Goal: Task Accomplishment & Management: Manage account settings

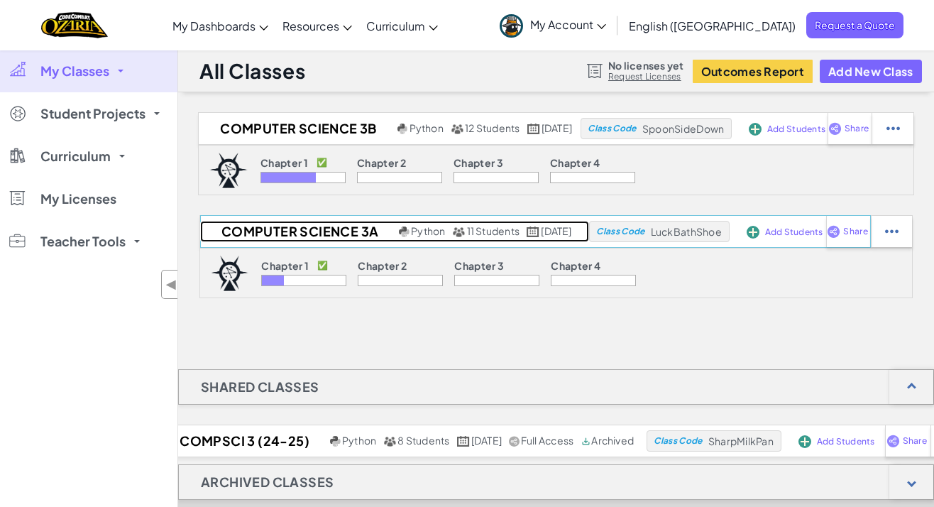
click at [318, 231] on h2 "Computer Science 3A" at bounding box center [298, 231] width 196 height 21
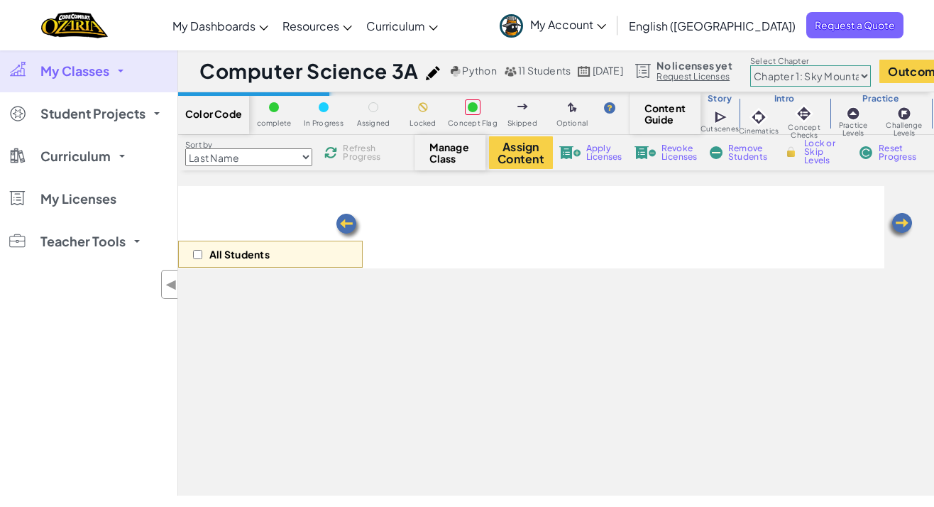
scroll to position [112, 0]
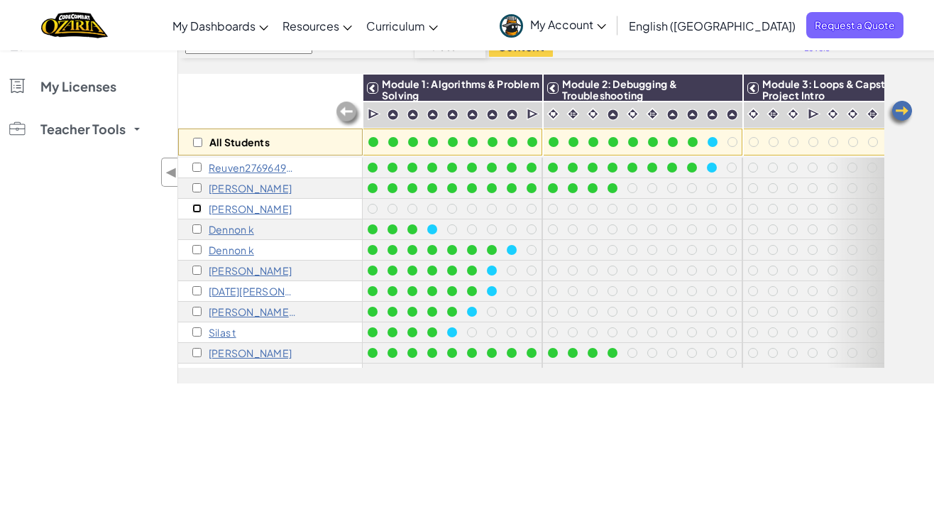
click at [193, 207] on input "checkbox" at bounding box center [196, 208] width 9 height 9
checkbox input "true"
click at [194, 229] on input "checkbox" at bounding box center [196, 228] width 9 height 9
checkbox input "true"
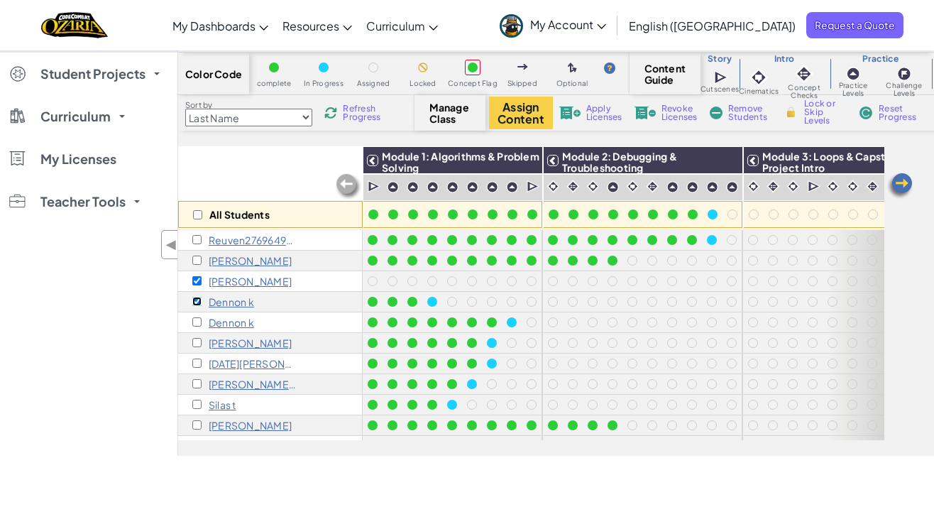
scroll to position [0, 0]
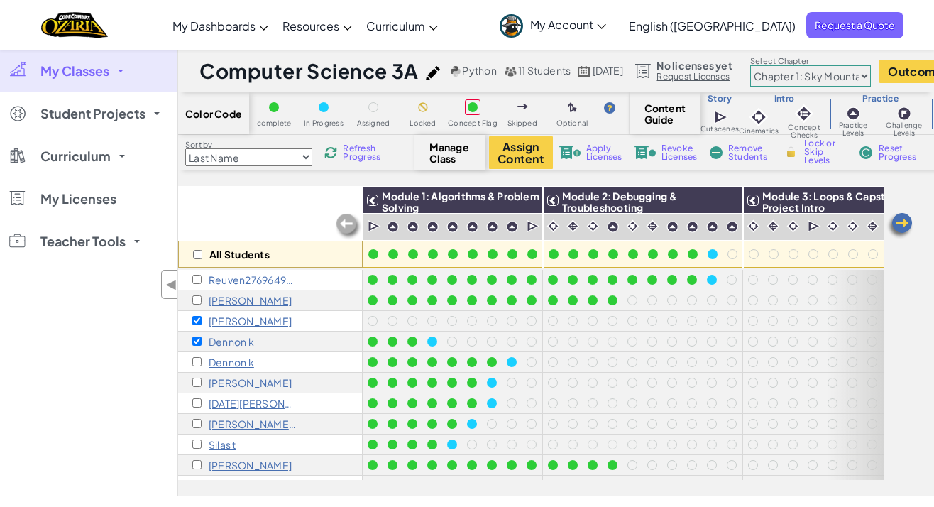
click at [736, 152] on span "Remove Students" at bounding box center [749, 152] width 43 height 17
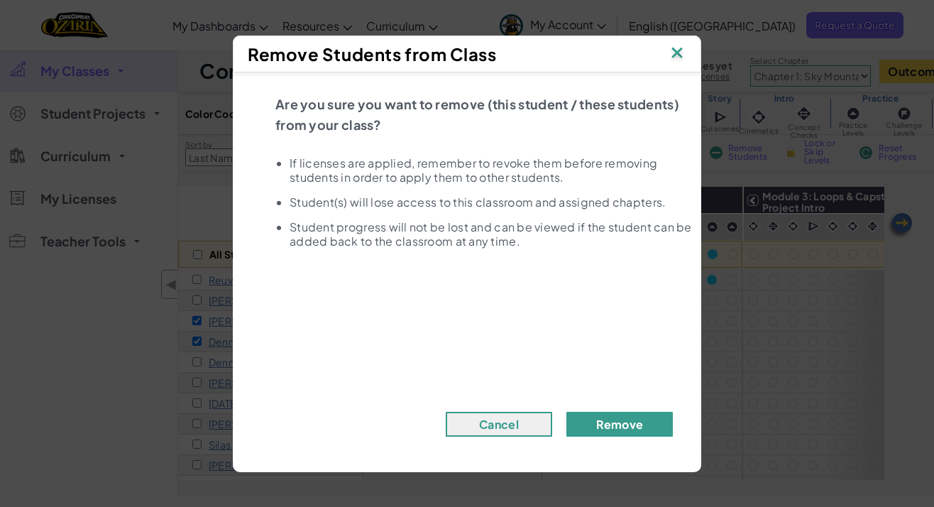
click at [605, 429] on button "Remove" at bounding box center [619, 424] width 106 height 25
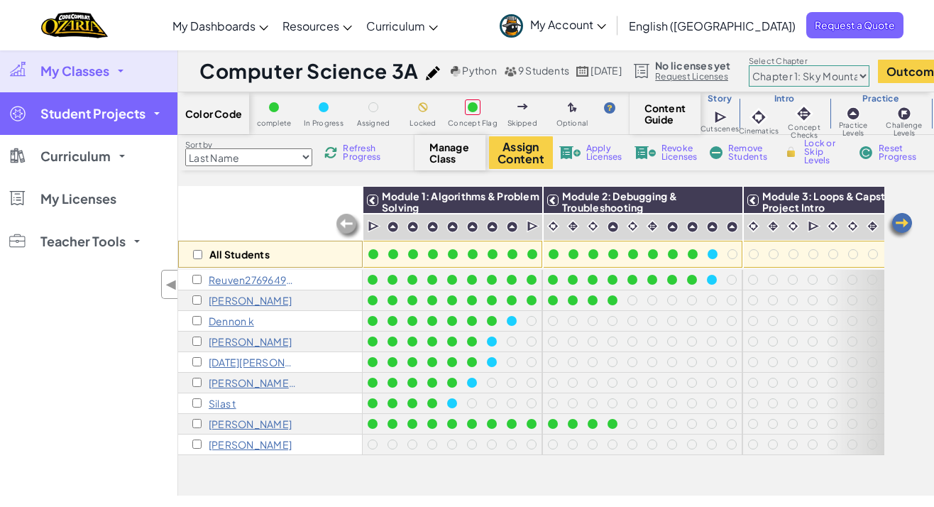
click at [108, 111] on span "Student Projects" at bounding box center [92, 113] width 105 height 13
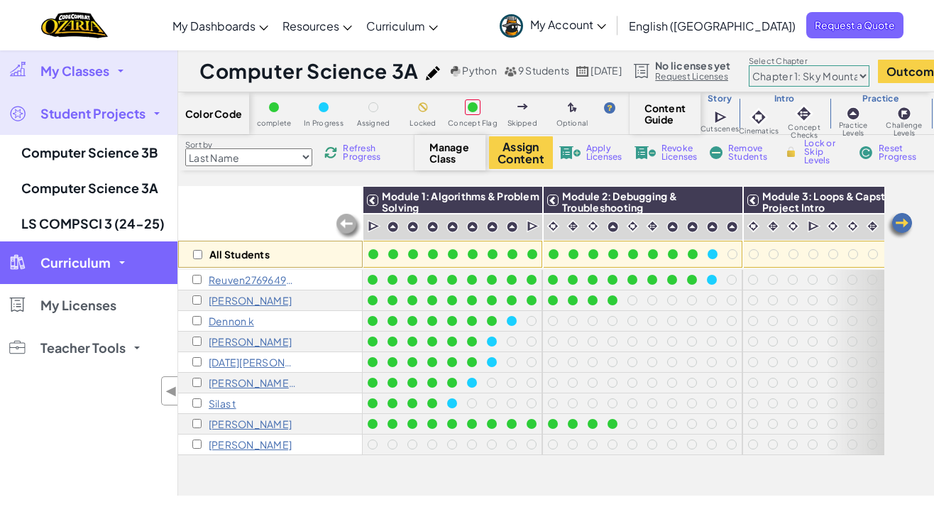
click at [110, 258] on link "Curriculum" at bounding box center [88, 262] width 177 height 43
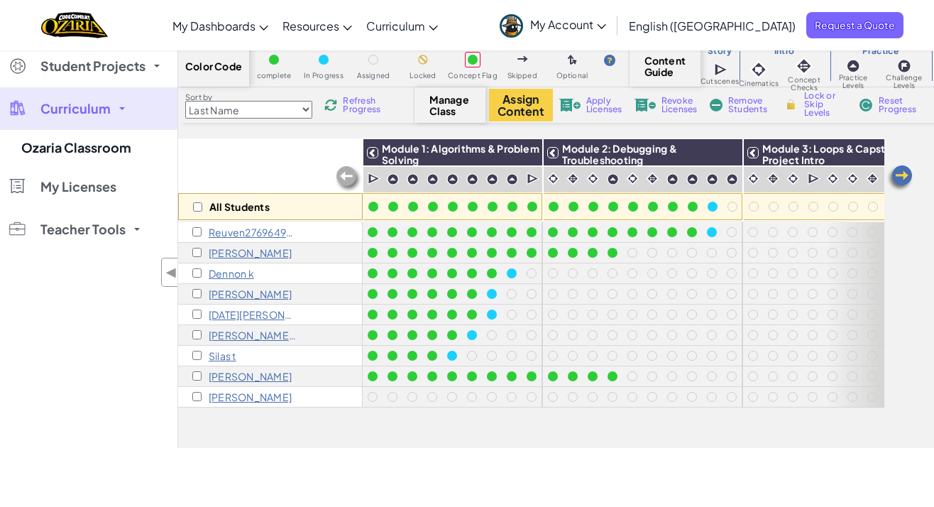
scroll to position [58, 0]
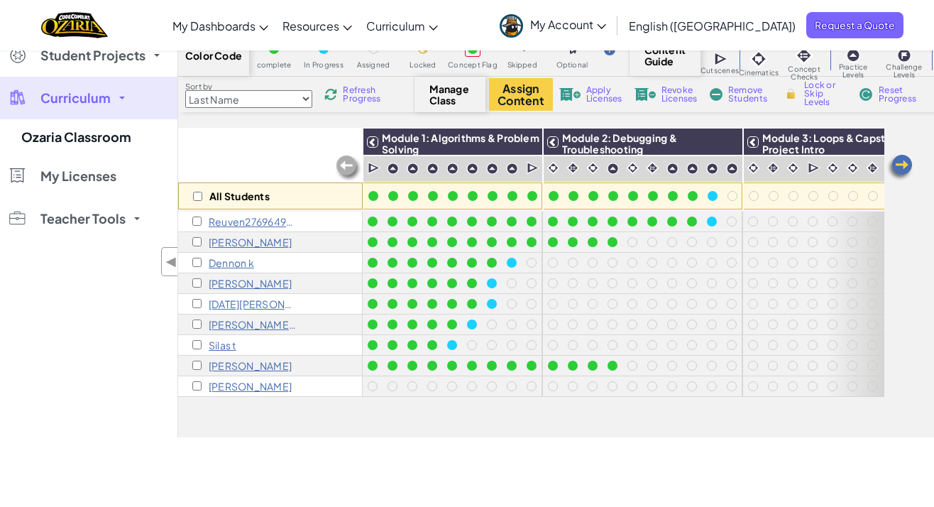
click at [100, 96] on span "Curriculum" at bounding box center [75, 98] width 70 height 13
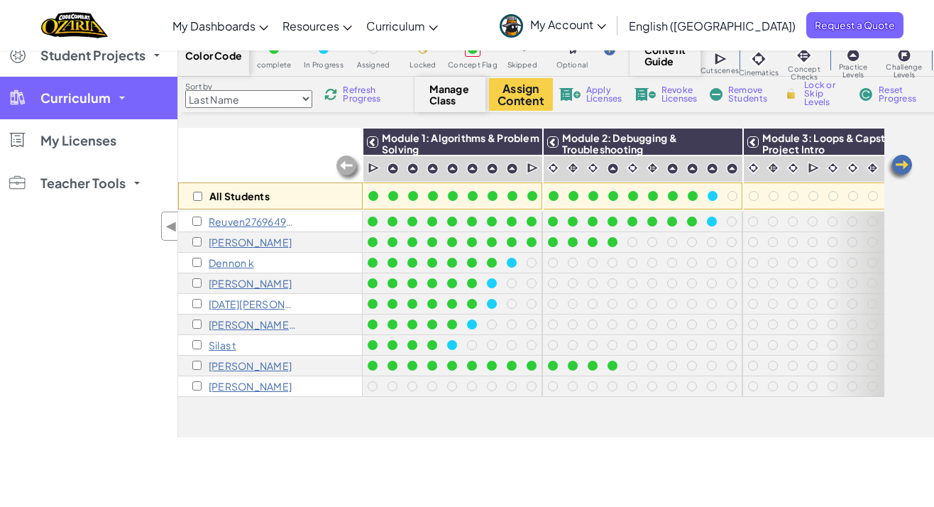
click at [100, 96] on span "Curriculum" at bounding box center [75, 98] width 70 height 13
